Goal: Transaction & Acquisition: Purchase product/service

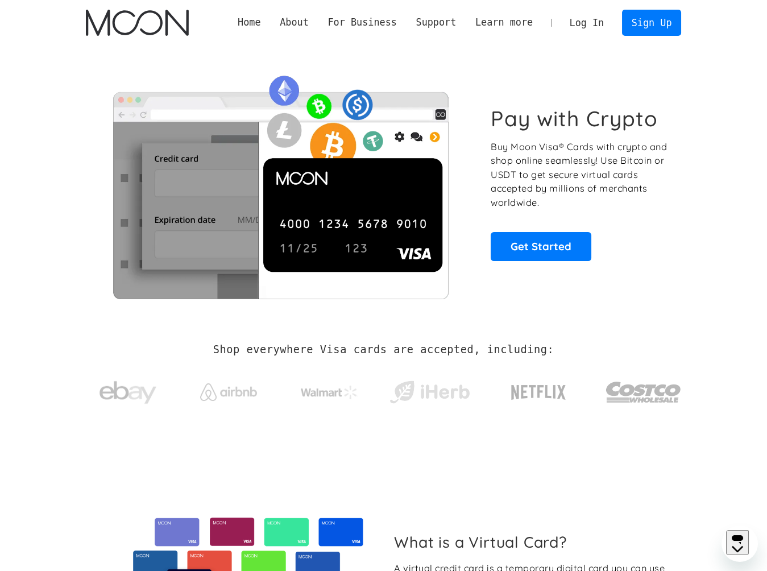
click at [593, 24] on link "Log In" at bounding box center [586, 22] width 53 height 25
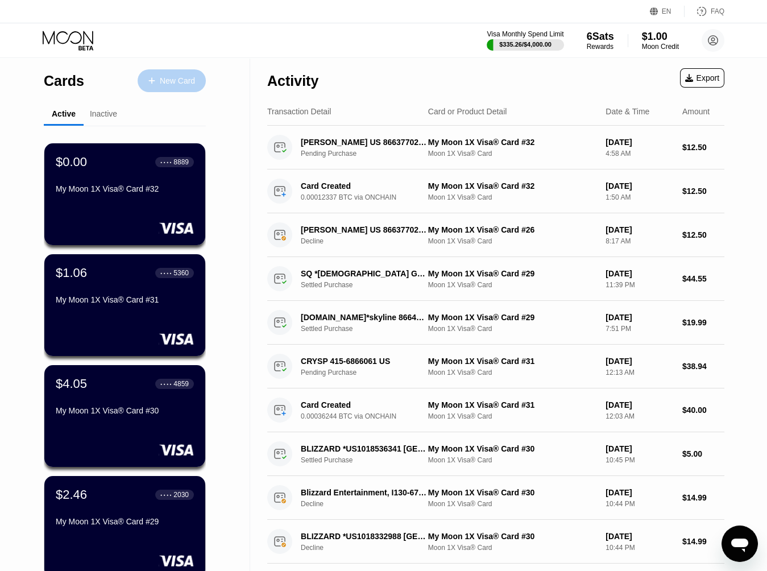
click at [177, 85] on div "New Card" at bounding box center [177, 81] width 35 height 10
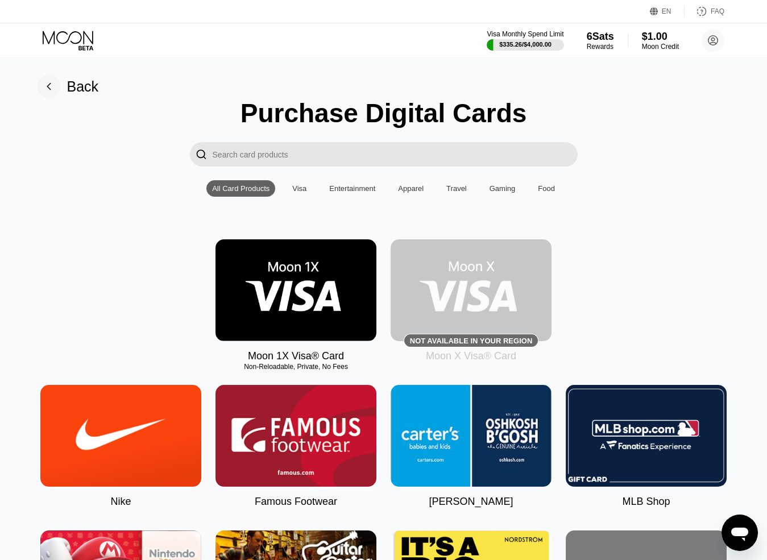
click at [312, 281] on img at bounding box center [295, 290] width 161 height 102
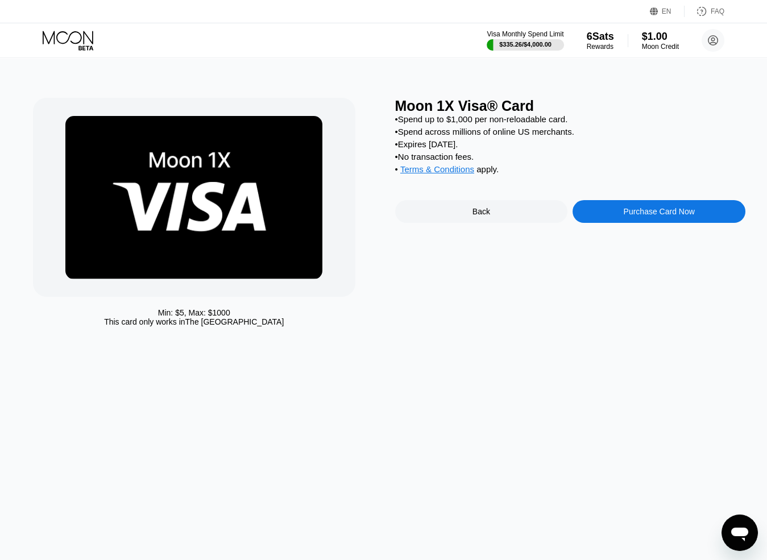
click at [622, 213] on div "Purchase Card Now" at bounding box center [658, 211] width 173 height 23
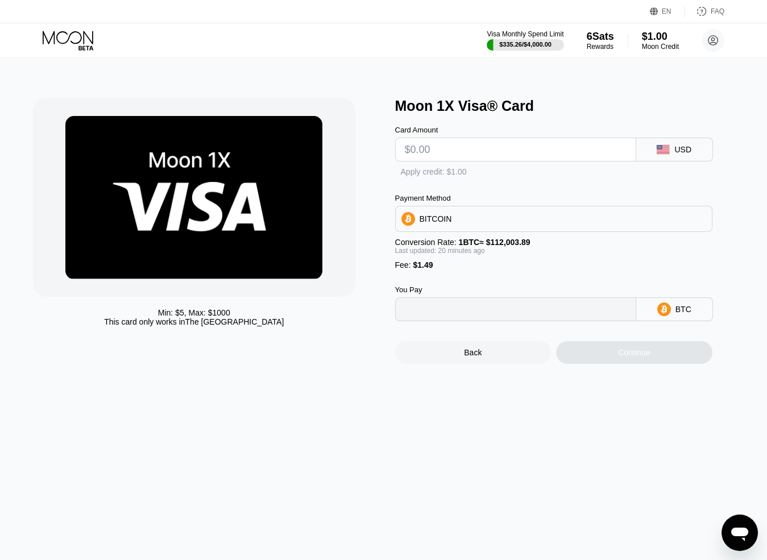
type input "0"
click at [462, 151] on input "text" at bounding box center [516, 149] width 222 height 23
type input "$86"
type input "0.00078121"
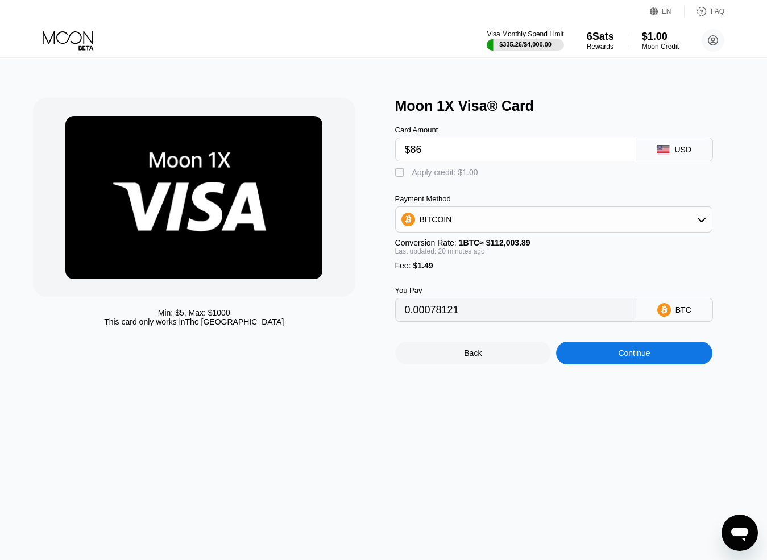
click at [456, 158] on input "$86" at bounding box center [516, 149] width 222 height 23
type input "$86"
click at [602, 364] on div "Continue" at bounding box center [634, 353] width 156 height 23
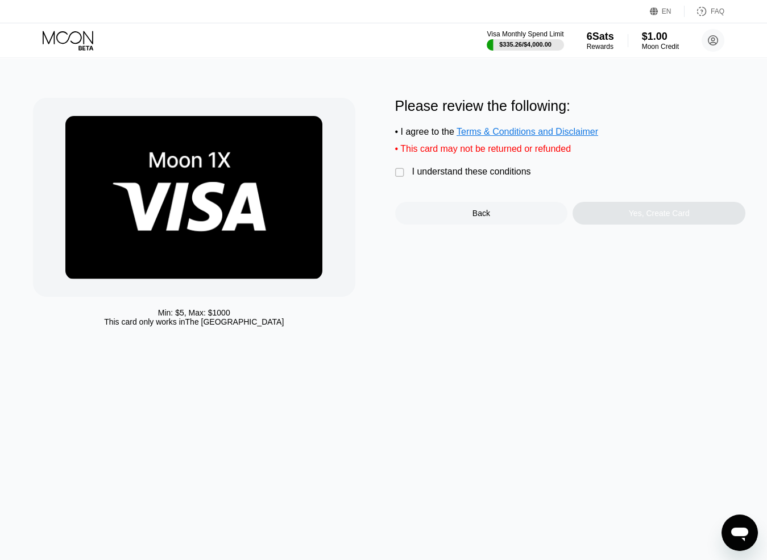
click at [483, 177] on div "I understand these conditions" at bounding box center [471, 172] width 119 height 10
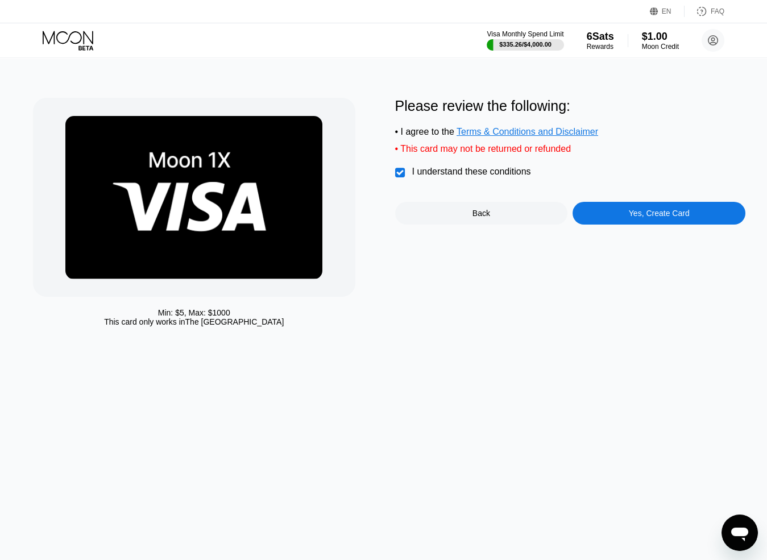
click at [624, 219] on div "Yes, Create Card" at bounding box center [658, 213] width 173 height 23
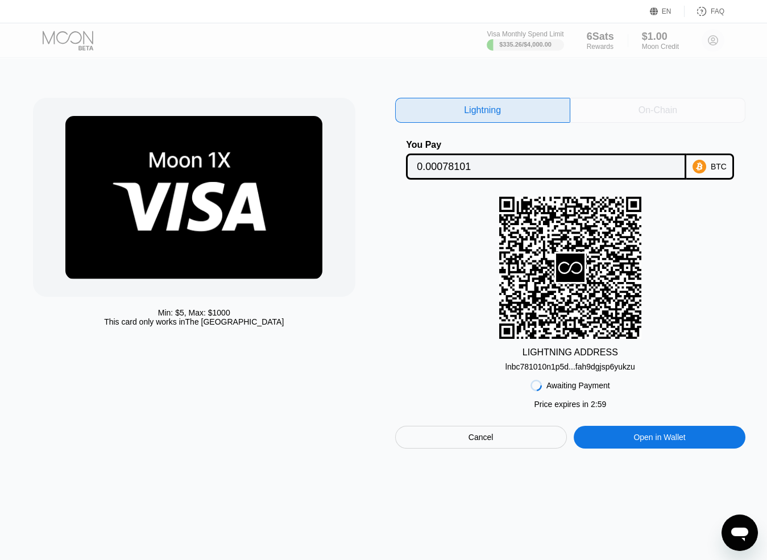
click at [622, 104] on div "On-Chain" at bounding box center [657, 110] width 175 height 25
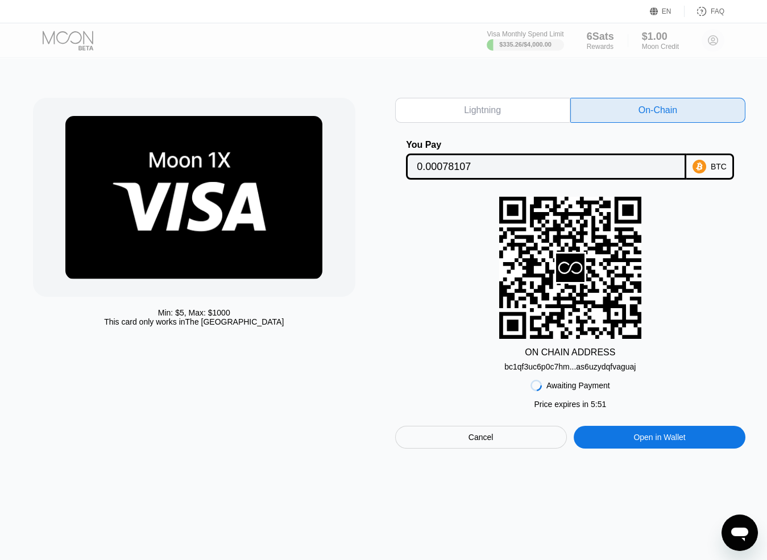
click at [81, 40] on div at bounding box center [78, 41] width 70 height 20
click at [445, 422] on div "Awaiting Payment Price expires in 2 : 57 Price expires in 5 : 50 Cancel Open in…" at bounding box center [570, 409] width 351 height 77
click at [445, 435] on div "Cancel" at bounding box center [481, 437] width 172 height 23
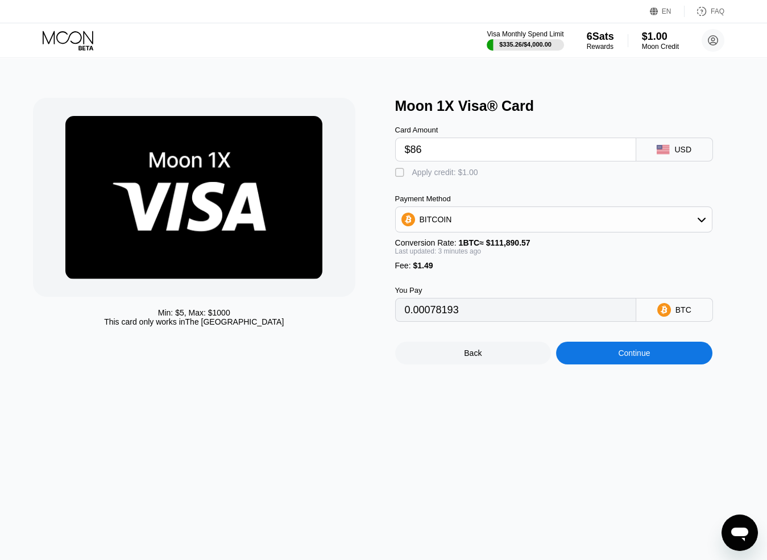
type input "0.00078164"
type input "0.00078108"
type input "0.00078144"
type input "0.00078167"
type input "0.00078149"
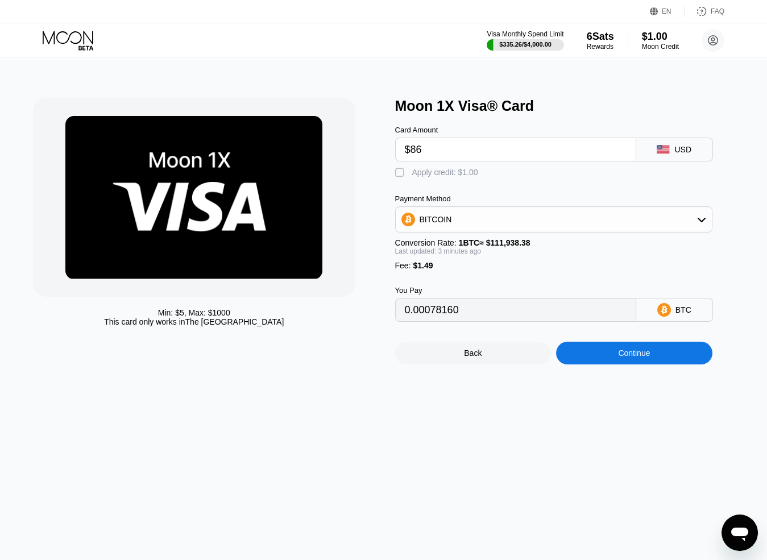
type input "0.00078155"
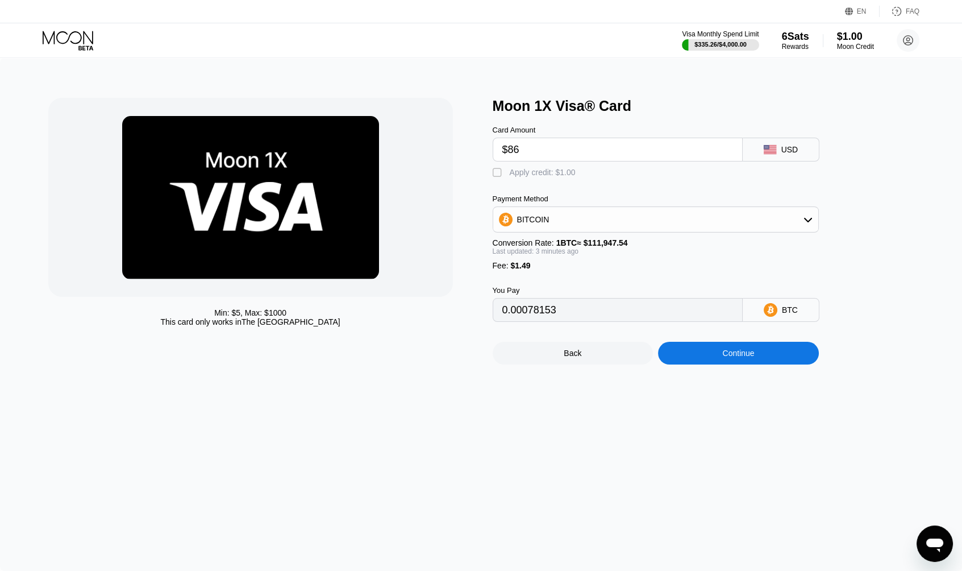
type input "0.00078135"
drag, startPoint x: 744, startPoint y: 369, endPoint x: 823, endPoint y: 353, distance: 81.3
click at [819, 354] on div "Continue" at bounding box center [738, 353] width 161 height 23
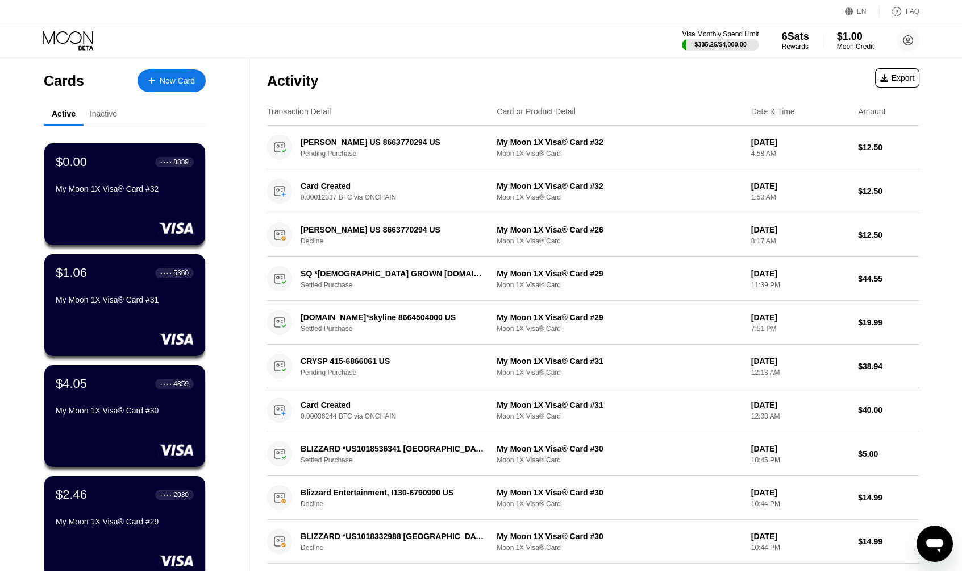
click at [165, 81] on div "New Card" at bounding box center [177, 81] width 35 height 10
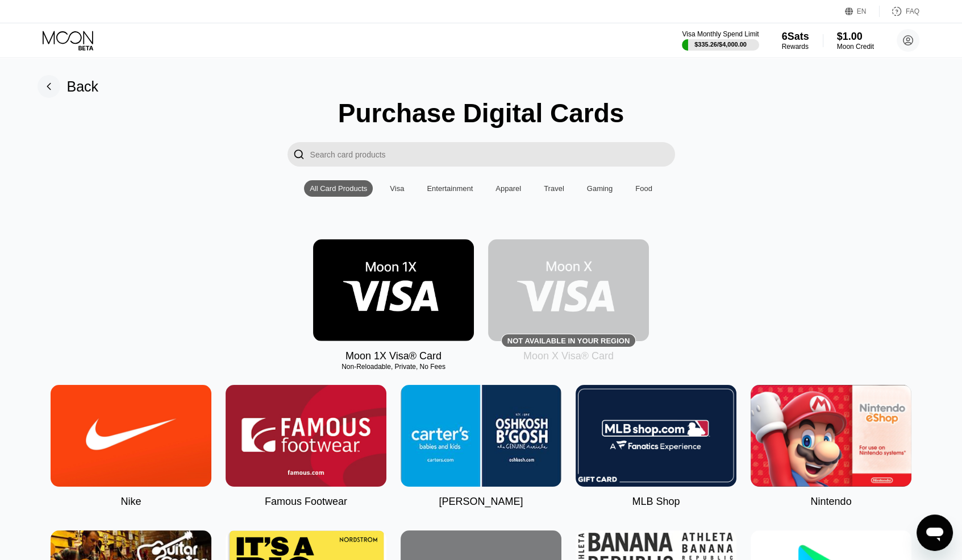
click at [434, 262] on img at bounding box center [393, 290] width 161 height 102
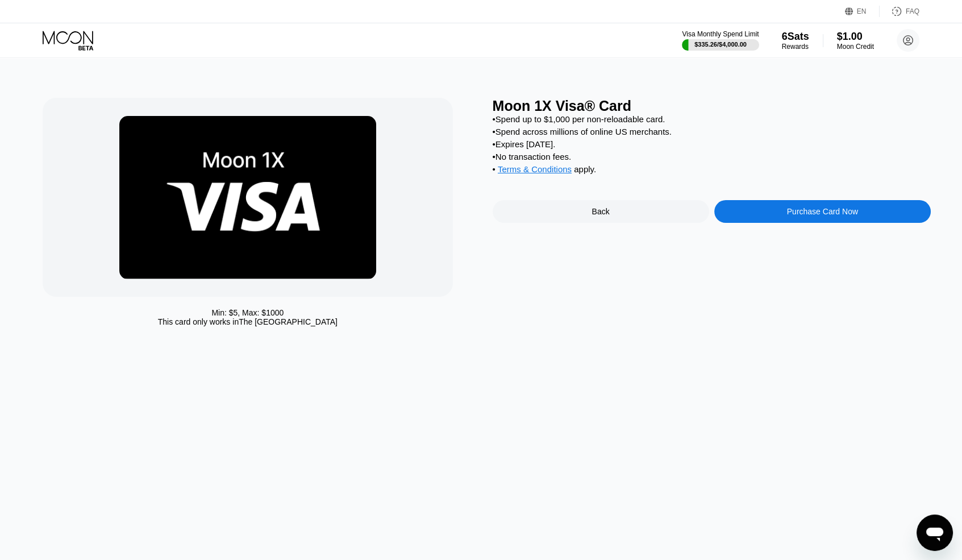
click at [806, 216] on div "Purchase Card Now" at bounding box center [822, 211] width 71 height 9
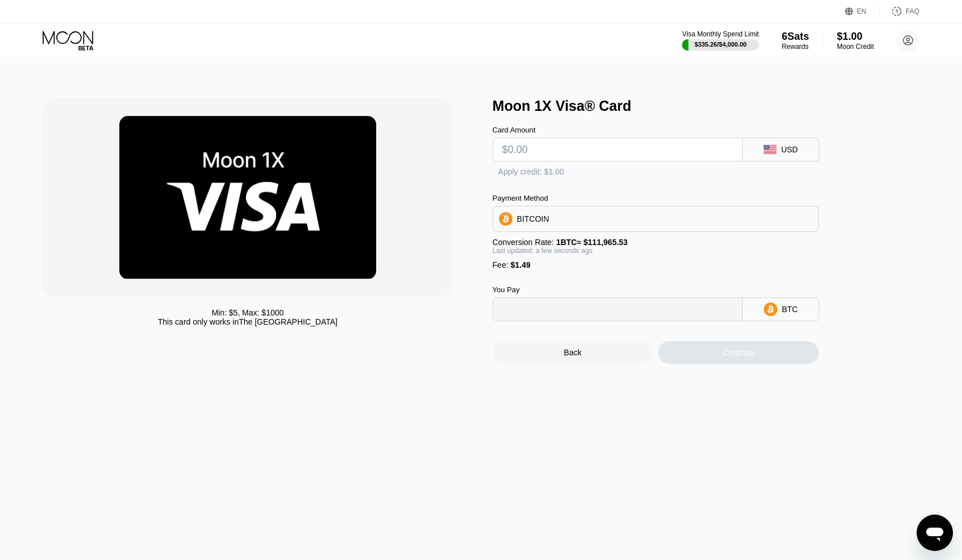
type input "0"
click at [553, 155] on input "text" at bounding box center [618, 149] width 231 height 23
type input "$86"
type input "0.00078141"
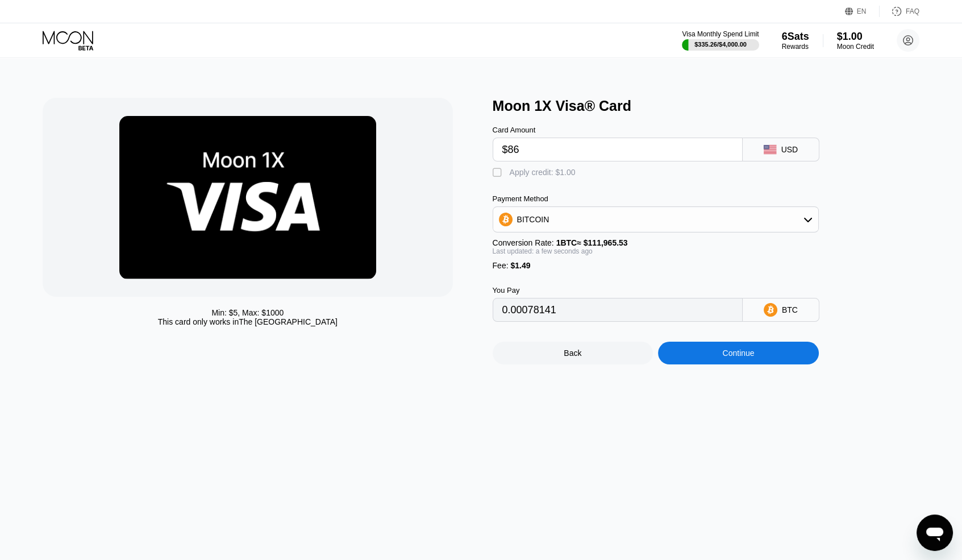
type input "$86"
click at [753, 358] on div "Continue" at bounding box center [738, 352] width 32 height 9
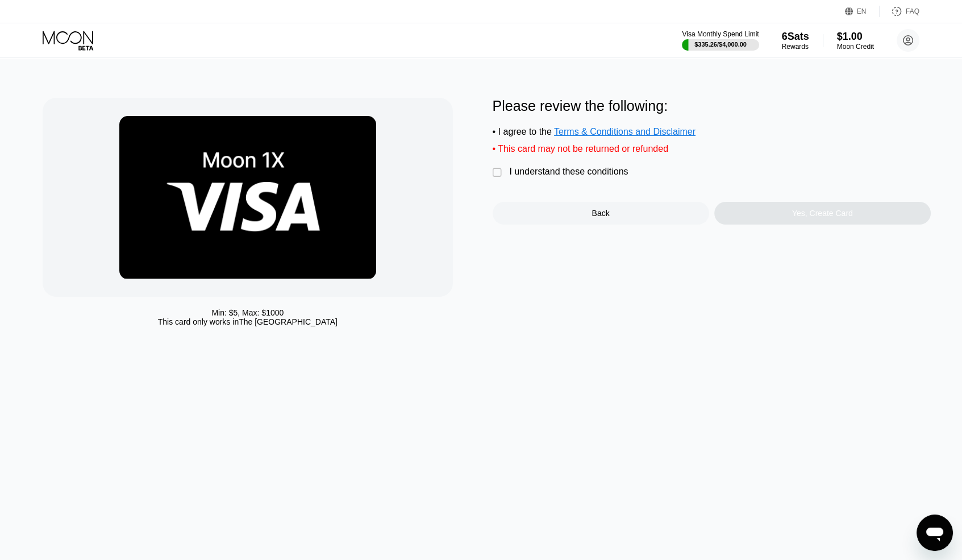
click at [558, 177] on div "I understand these conditions" at bounding box center [569, 172] width 119 height 10
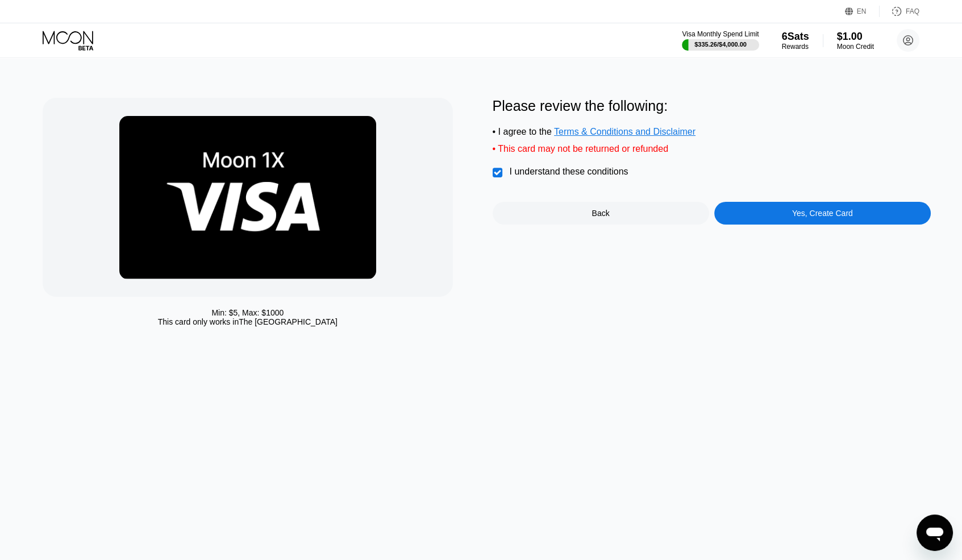
click at [761, 220] on div "Yes, Create Card" at bounding box center [823, 213] width 217 height 23
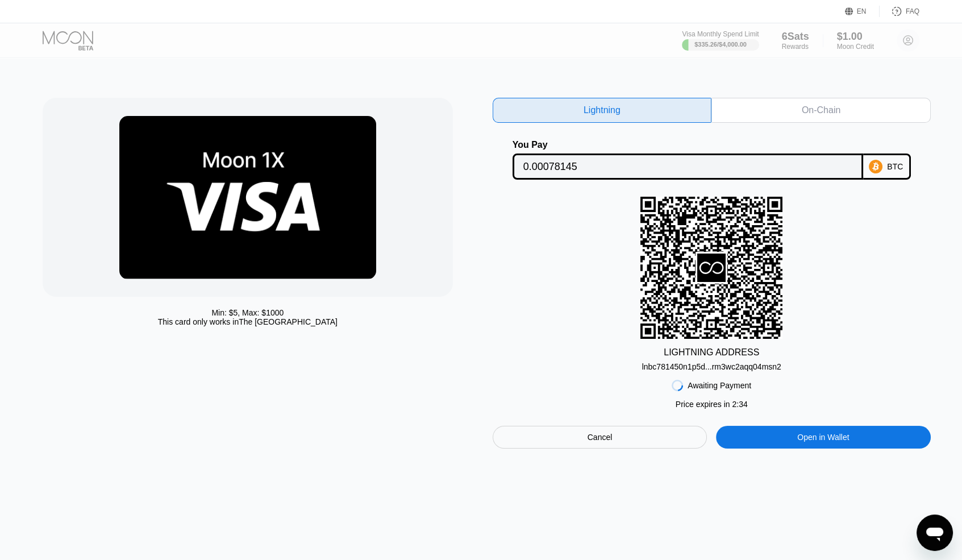
click at [758, 119] on div "On-Chain" at bounding box center [821, 110] width 219 height 25
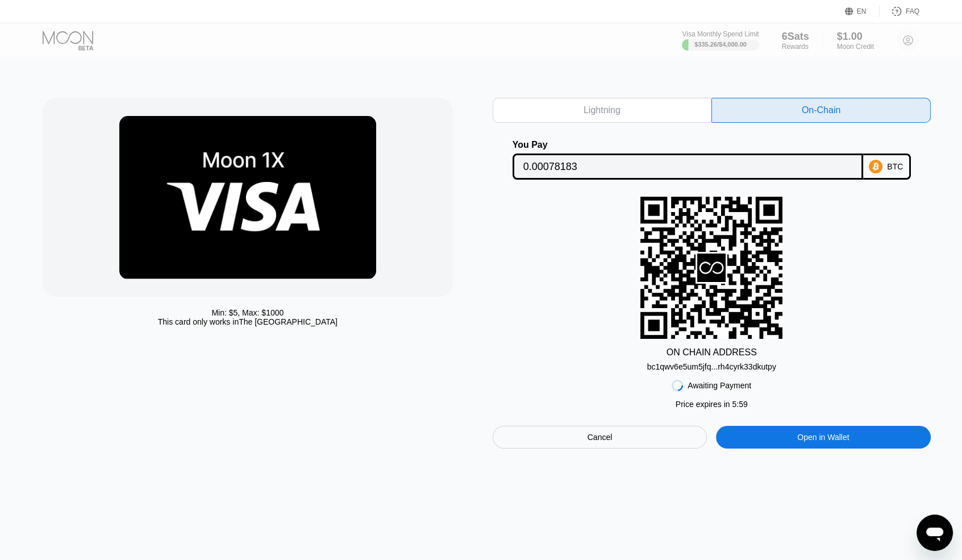
click at [701, 370] on div "bc1qwv6e5um5jfq...rh4cyrk33dkutpy" at bounding box center [711, 366] width 129 height 9
click at [574, 172] on input "0.00078183" at bounding box center [688, 166] width 329 height 23
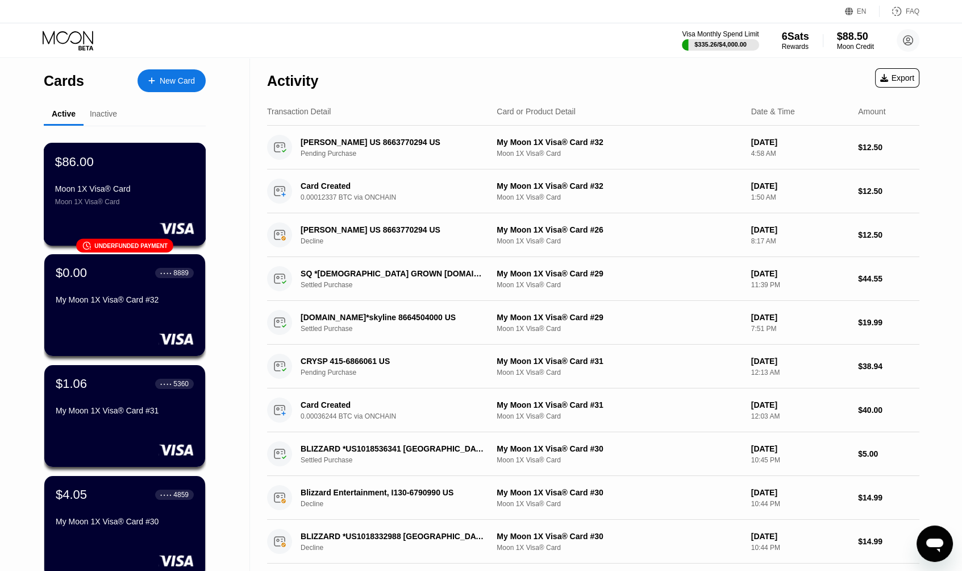
click at [134, 182] on div "$86.00 Moon 1X Visa® Card Moon 1X Visa® Card" at bounding box center [124, 180] width 139 height 52
click at [123, 193] on div "Moon 1X Visa® Card" at bounding box center [124, 188] width 139 height 9
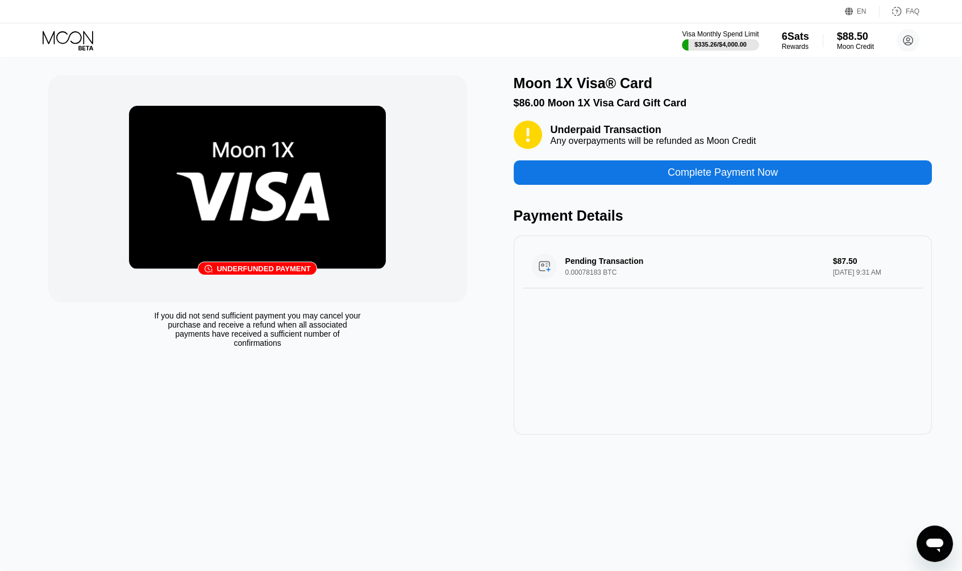
click at [606, 180] on div "Complete Payment Now" at bounding box center [723, 172] width 419 height 24
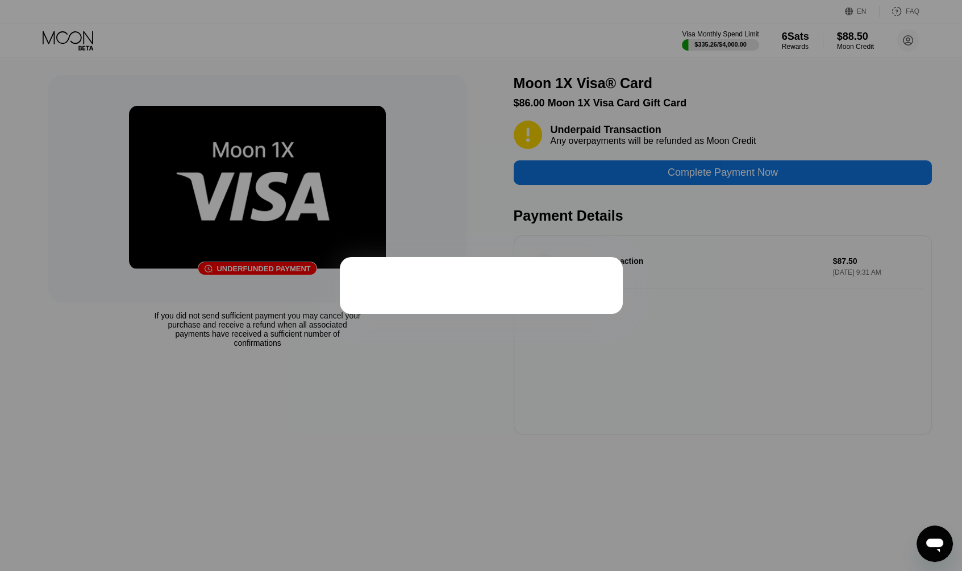
click at [497, 296] on div at bounding box center [481, 285] width 283 height 57
click at [499, 241] on div at bounding box center [481, 285] width 962 height 571
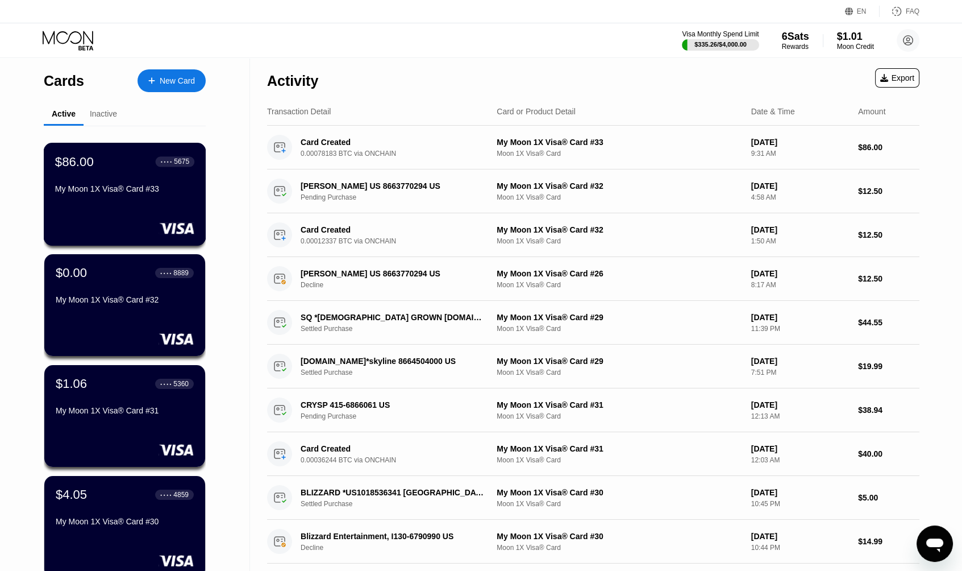
click at [134, 198] on div "My Moon 1X Visa® Card #33" at bounding box center [124, 191] width 139 height 14
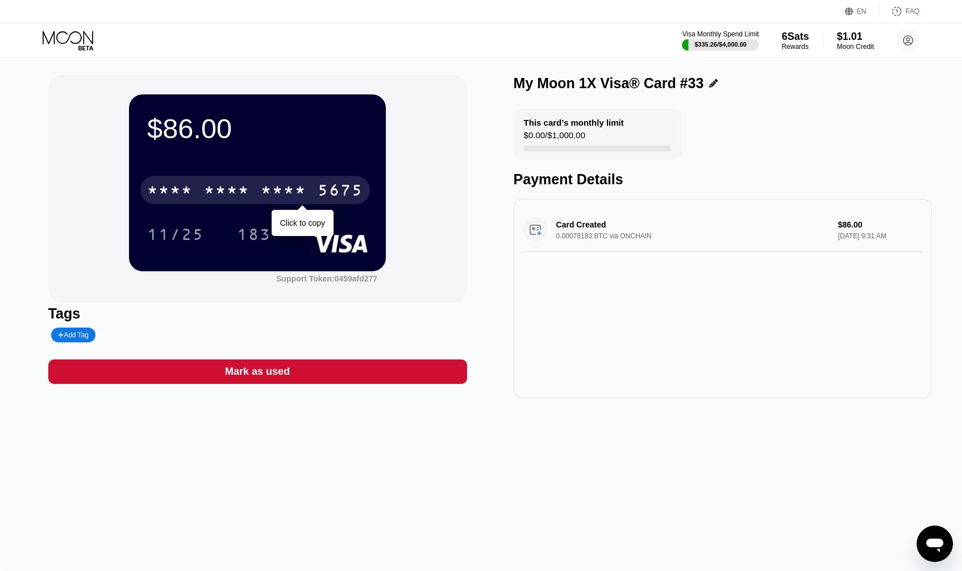
click at [264, 186] on div "* * * *" at bounding box center [283, 191] width 45 height 18
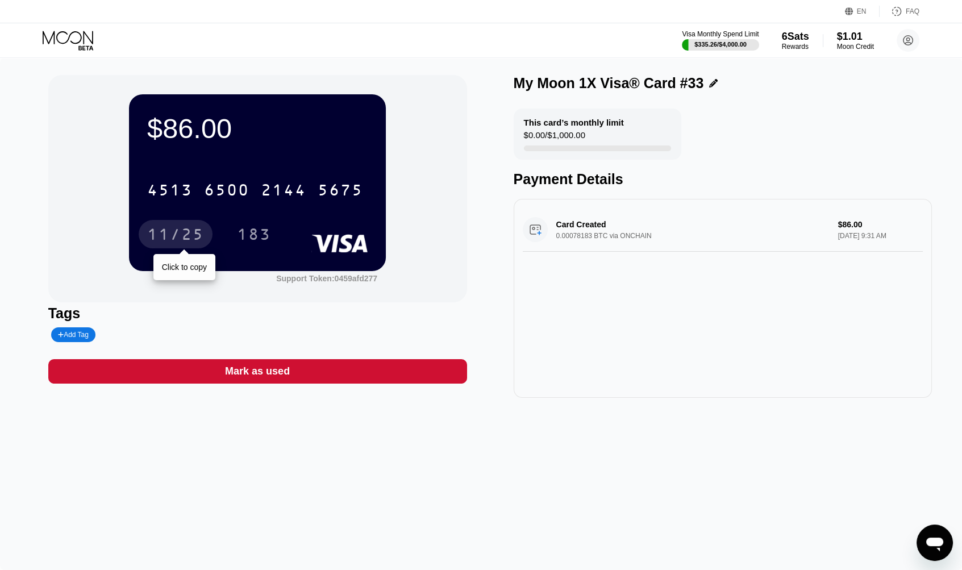
click at [190, 234] on div "11/25" at bounding box center [175, 236] width 57 height 18
drag, startPoint x: 440, startPoint y: 217, endPoint x: 385, endPoint y: 219, distance: 55.2
click at [415, 218] on div "$86.00 4513 6500 2144 5675 11/25 183 Support Token: 0459afd277" at bounding box center [257, 188] width 419 height 227
click at [254, 229] on div "183" at bounding box center [254, 234] width 51 height 28
click at [452, 39] on div "Visa Monthly Spend Limit $335.26 / $4,000.00 6 Sats Rewards $1.01 Moon Credit […" at bounding box center [481, 40] width 962 height 34
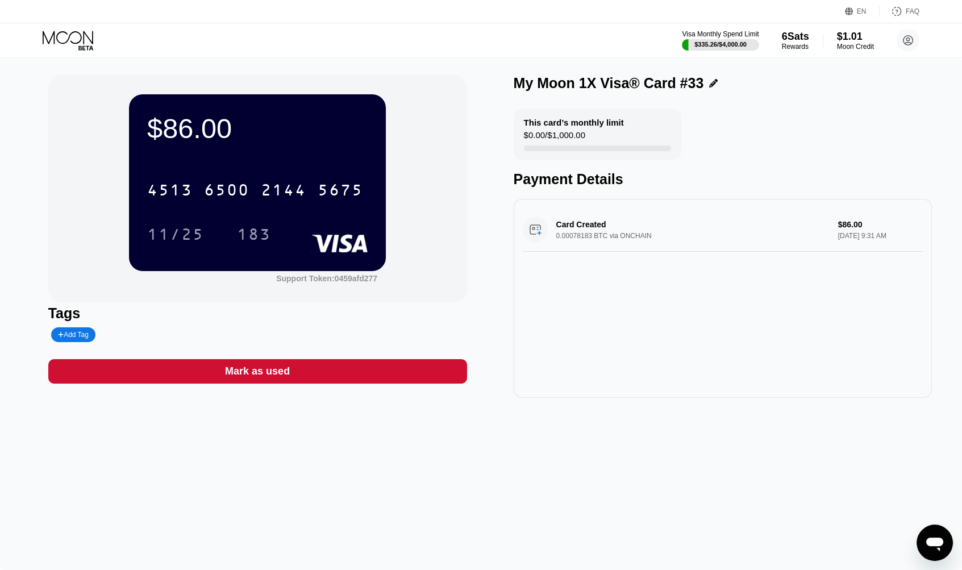
click at [602, 38] on div "Visa Monthly Spend Limit $335.26 / $4,000.00 6 Sats Rewards $1.01 Moon Credit […" at bounding box center [481, 40] width 962 height 34
